Goal: Task Accomplishment & Management: Manage account settings

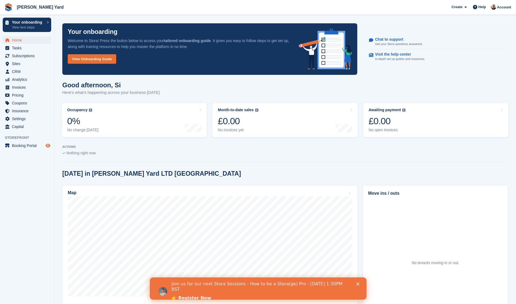
click at [49, 145] on icon "Preview store" at bounding box center [48, 145] width 5 height 4
click at [29, 147] on span "Booking Portal" at bounding box center [28, 146] width 33 height 8
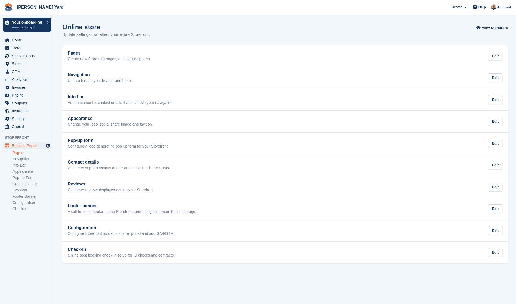
click at [22, 153] on link "Pages" at bounding box center [31, 152] width 39 height 5
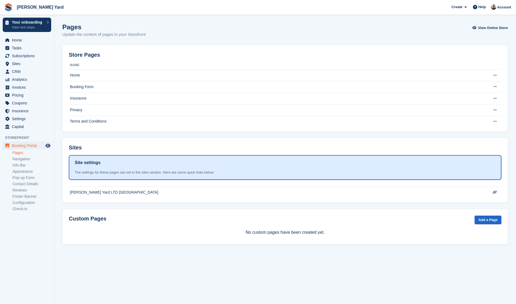
click at [17, 144] on span "Booking Portal" at bounding box center [28, 146] width 33 height 8
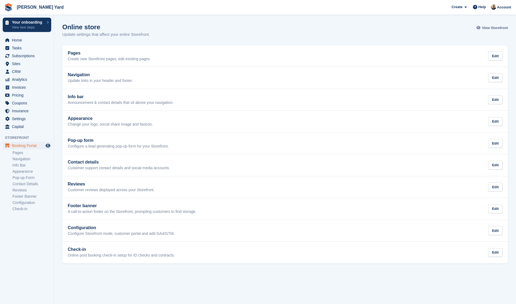
click at [482, 27] on span "View Storefront" at bounding box center [495, 27] width 26 height 5
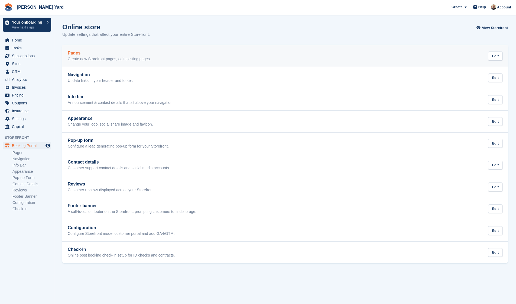
click at [133, 61] on p "Create new Storefront pages, edit existing pages." at bounding box center [109, 59] width 83 height 5
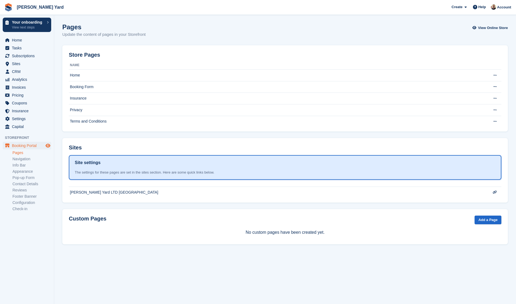
click at [49, 145] on icon "Preview store" at bounding box center [48, 145] width 5 height 4
click at [16, 64] on span "Sites" at bounding box center [28, 64] width 33 height 8
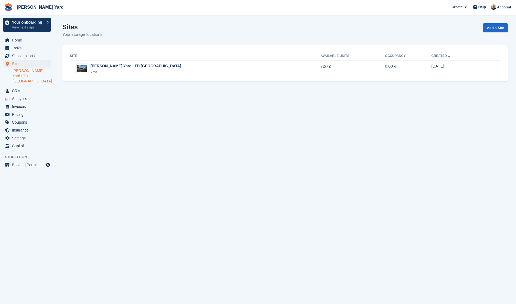
click at [22, 71] on link "[PERSON_NAME] Yard LTD [GEOGRAPHIC_DATA]" at bounding box center [31, 75] width 39 height 15
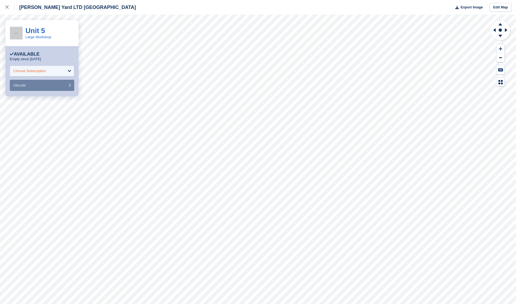
click at [70, 71] on div "Choose Subscription" at bounding box center [42, 71] width 65 height 11
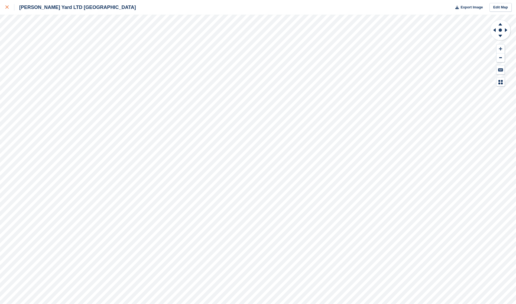
click at [8, 6] on icon at bounding box center [6, 6] width 3 height 3
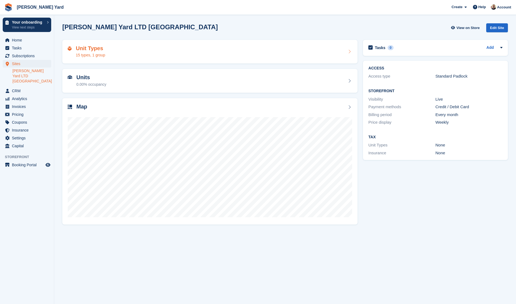
click at [105, 49] on h2 "Unit Types" at bounding box center [90, 48] width 29 height 6
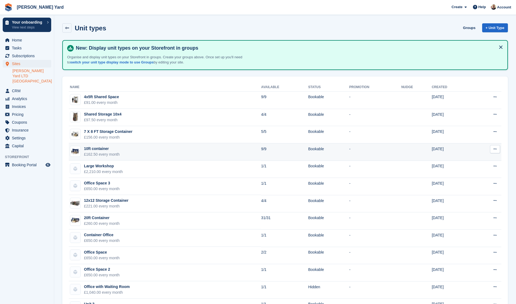
click at [179, 146] on td "10ft container £162.50 every month" at bounding box center [165, 151] width 192 height 17
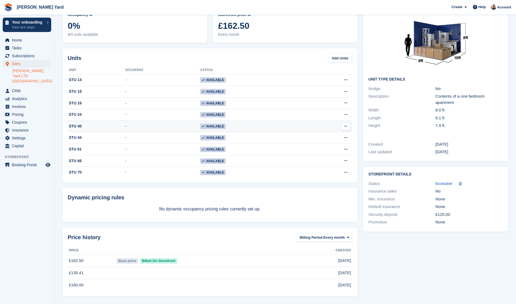
scroll to position [36, 0]
click at [47, 163] on icon "Preview store" at bounding box center [48, 165] width 5 height 4
click at [27, 161] on span "Booking Portal" at bounding box center [28, 165] width 33 height 8
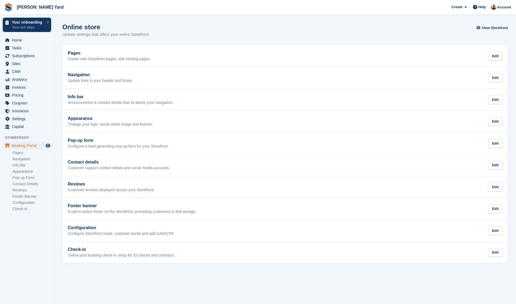
click at [54, 143] on div "Your onboarding View next steps Home Tasks Subscriptions Subscriptions Subscrip…" at bounding box center [27, 167] width 54 height 304
click at [49, 145] on icon "Preview store" at bounding box center [48, 145] width 5 height 4
click at [227, 0] on span "[PERSON_NAME] Yard Create Subscription Invoice Contact Deal Discount Page Help …" at bounding box center [258, 7] width 516 height 15
click at [47, 146] on icon "Preview store" at bounding box center [48, 145] width 5 height 4
